Goal: Task Accomplishment & Management: Use online tool/utility

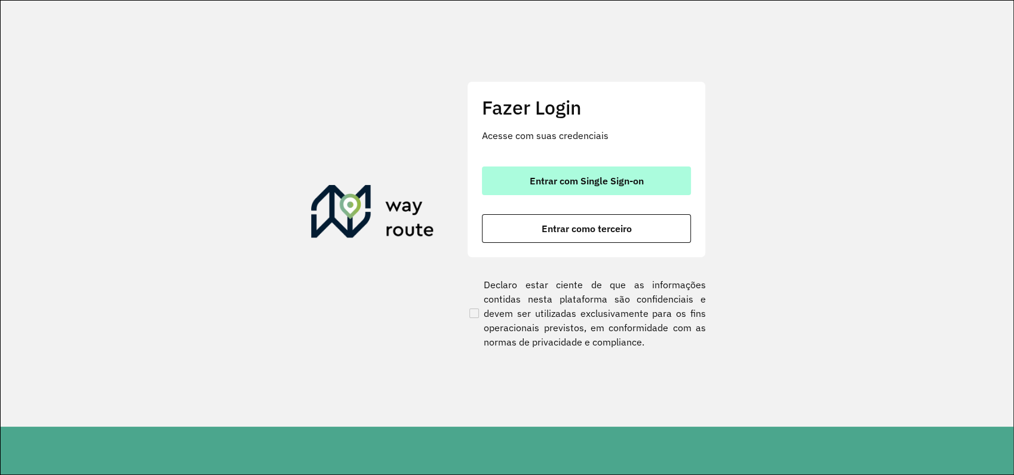
click at [623, 186] on span "Entrar com Single Sign-on" at bounding box center [587, 181] width 114 height 10
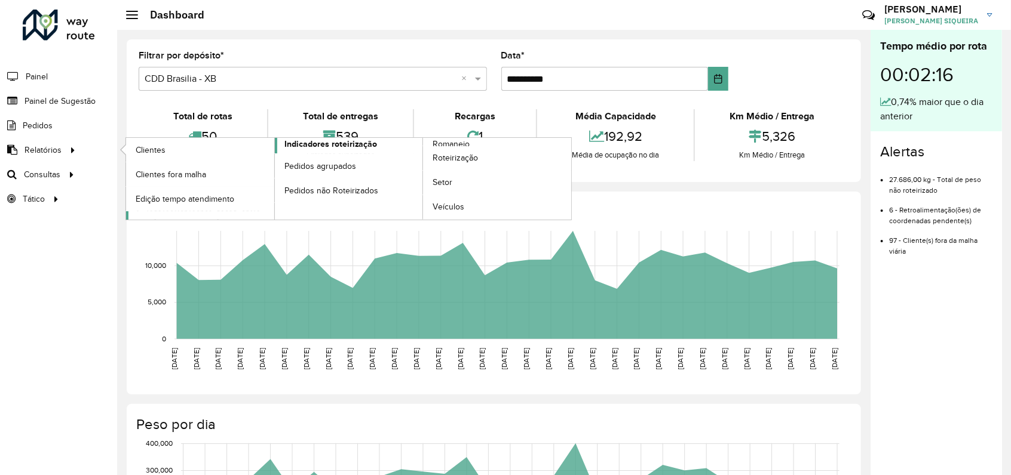
click at [336, 146] on span "Indicadores roteirização" at bounding box center [330, 144] width 93 height 13
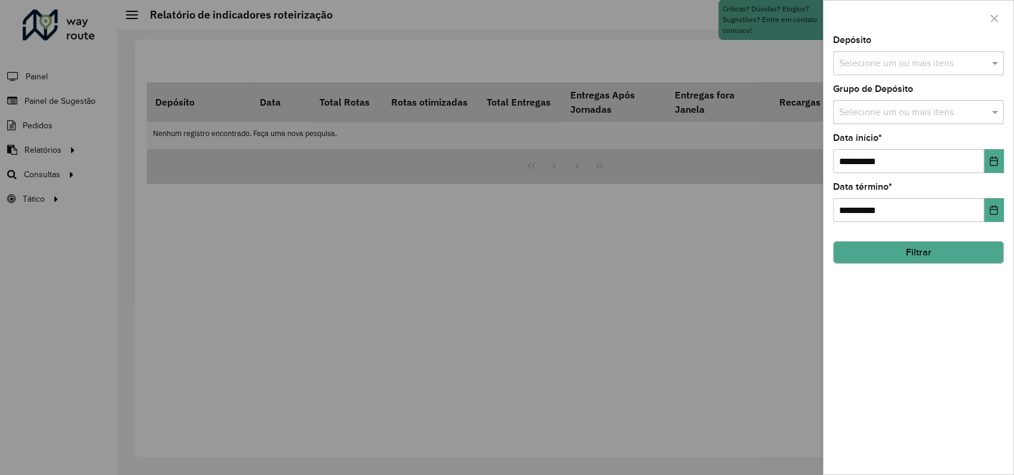
click at [883, 72] on div "Selecione um ou mais itens" at bounding box center [918, 63] width 171 height 24
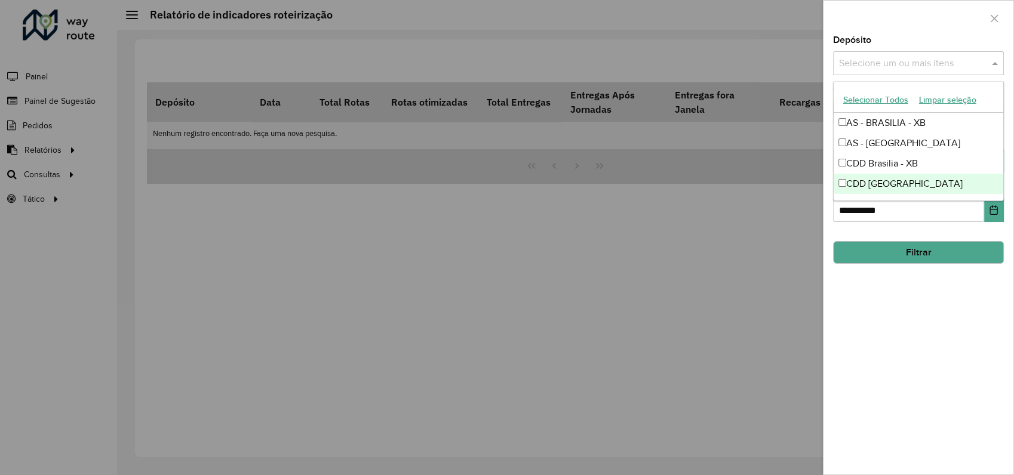
click at [876, 188] on div "CDD [GEOGRAPHIC_DATA]" at bounding box center [919, 184] width 170 height 20
click at [913, 243] on hb-field-button "Filtrar" at bounding box center [918, 248] width 171 height 32
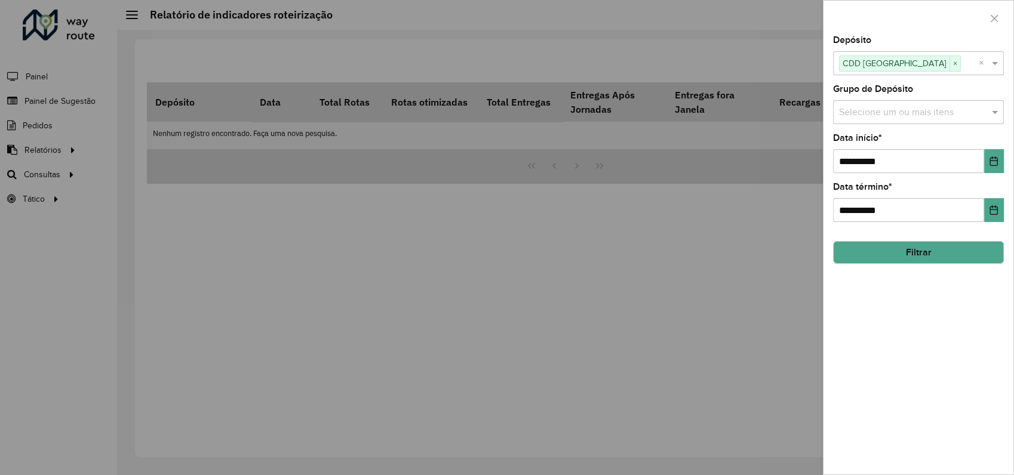
click at [917, 249] on button "Filtrar" at bounding box center [918, 252] width 171 height 23
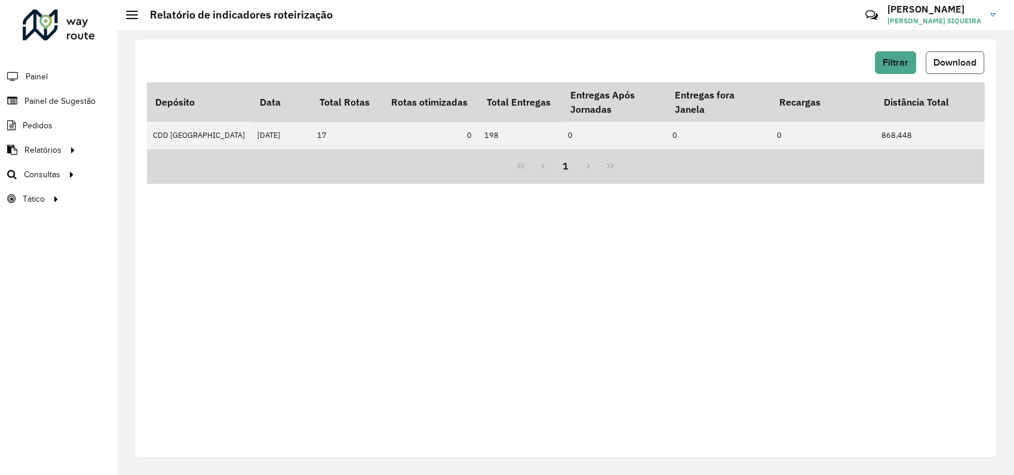
click at [964, 63] on span "Download" at bounding box center [955, 62] width 43 height 10
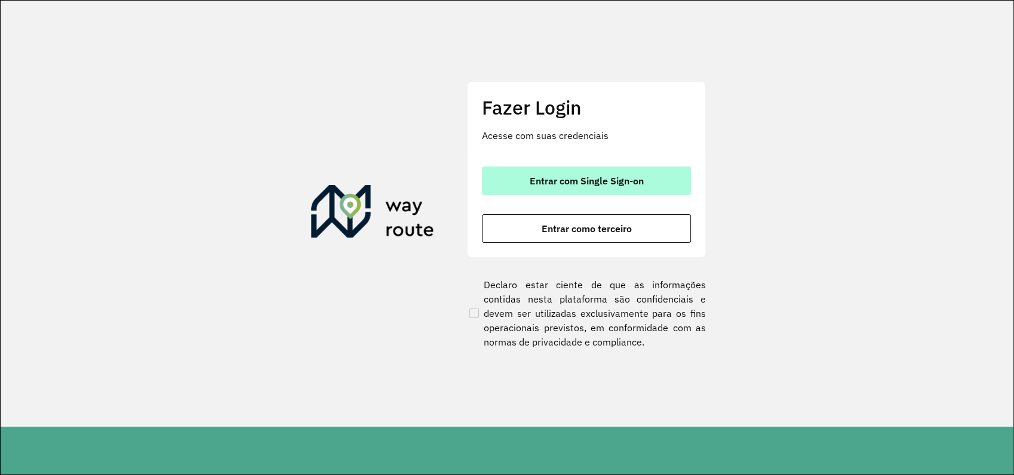
click at [615, 177] on span "Entrar com Single Sign-on" at bounding box center [587, 181] width 114 height 10
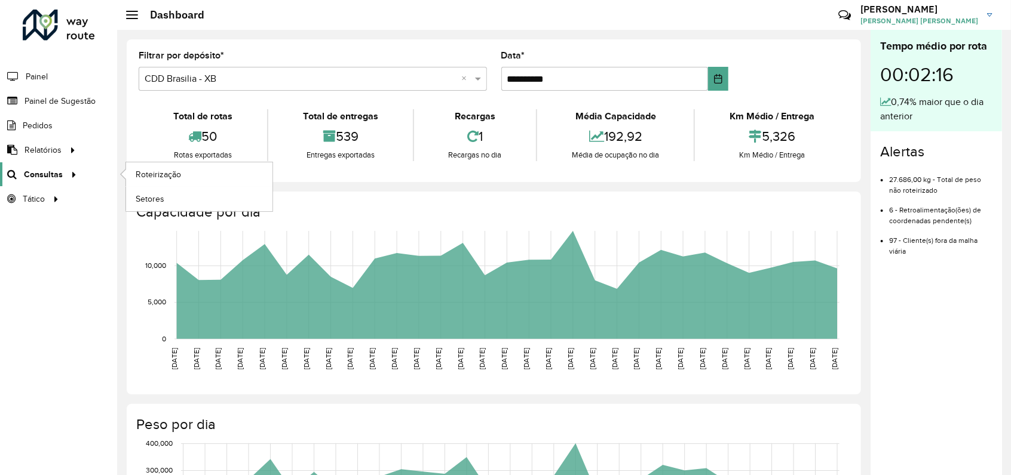
click at [50, 172] on span "Consultas" at bounding box center [43, 174] width 39 height 13
click at [164, 173] on span "Roteirização" at bounding box center [160, 174] width 48 height 13
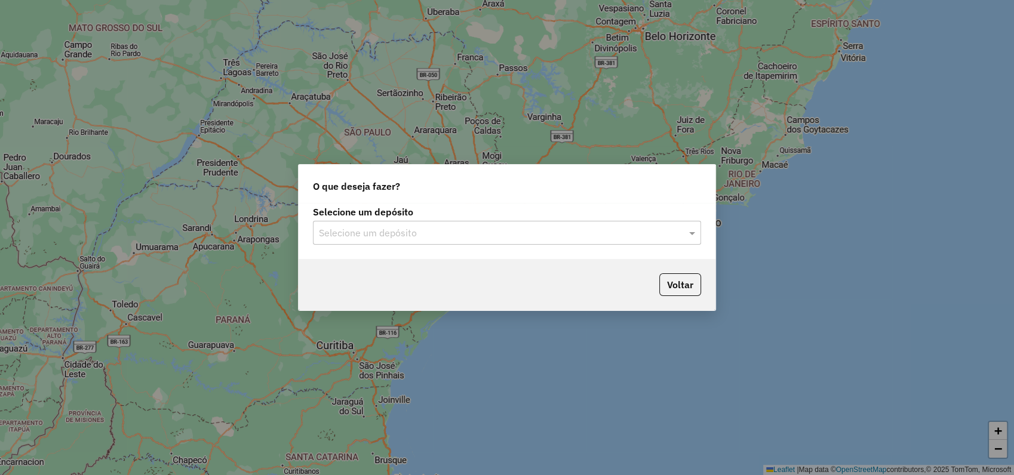
click at [620, 230] on input "text" at bounding box center [495, 233] width 352 height 14
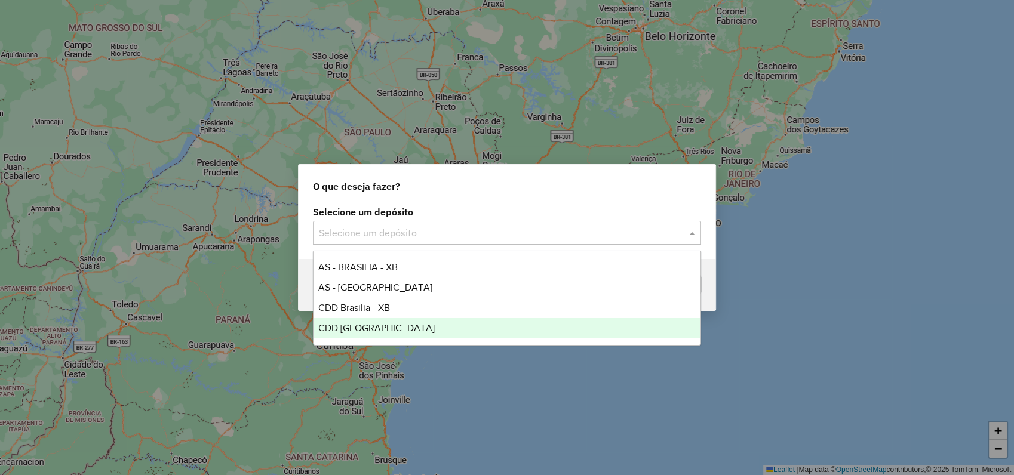
click at [394, 326] on span "CDD [GEOGRAPHIC_DATA]" at bounding box center [376, 328] width 116 height 10
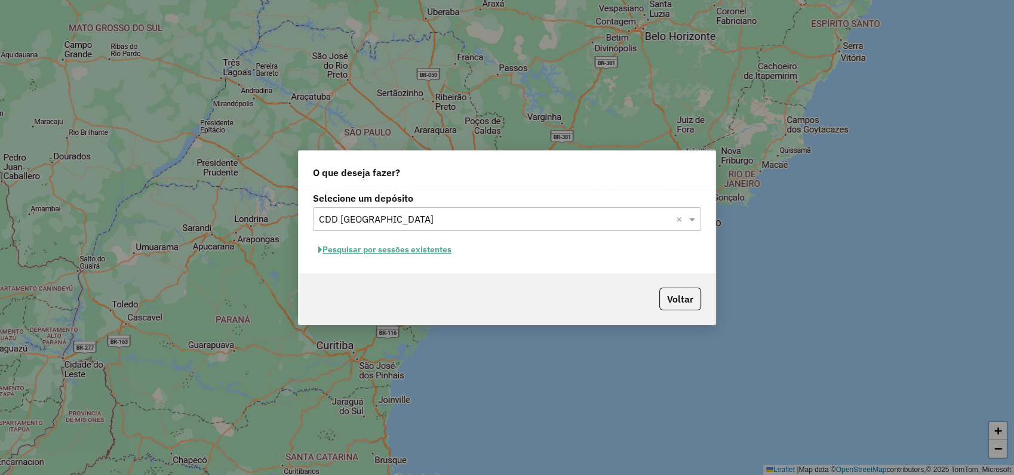
click at [407, 248] on button "Pesquisar por sessões existentes" at bounding box center [385, 250] width 144 height 19
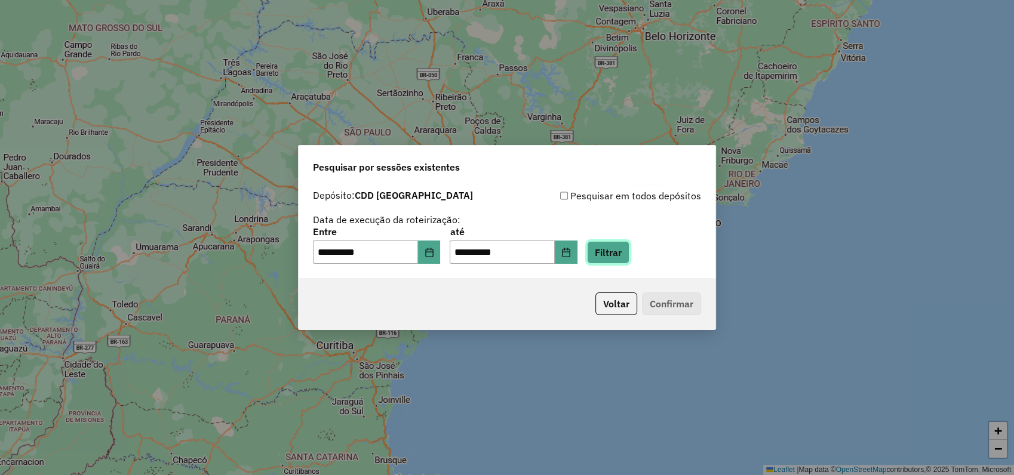
click at [628, 250] on button "Filtrar" at bounding box center [608, 252] width 42 height 23
